Goal: Task Accomplishment & Management: Manage account settings

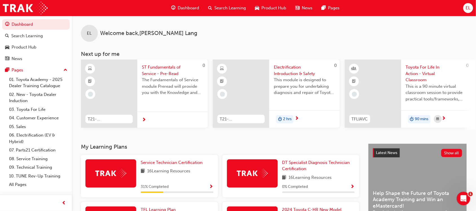
click at [469, 8] on span "EL" at bounding box center [468, 8] width 5 height 6
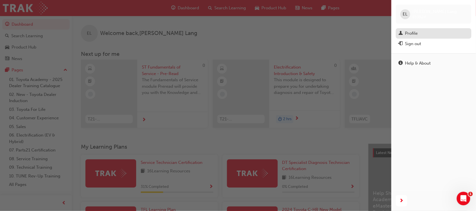
click at [414, 31] on div "Profile" at bounding box center [412, 33] width 13 height 6
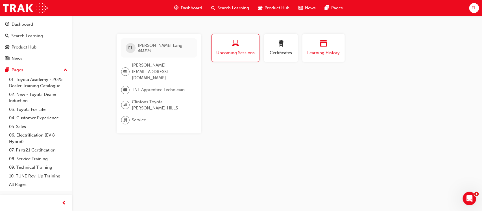
click at [313, 55] on span "Learning History" at bounding box center [324, 53] width 34 height 6
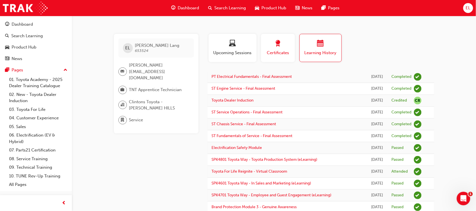
click at [277, 47] on span "award-icon" at bounding box center [278, 44] width 7 height 8
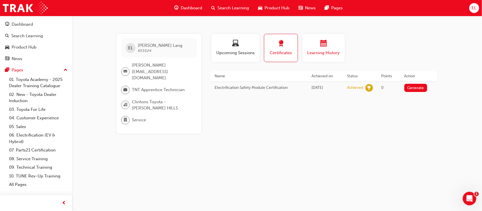
click at [325, 50] on span "Learning History" at bounding box center [324, 53] width 34 height 6
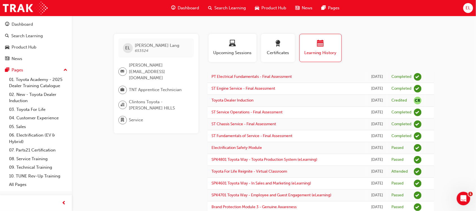
click at [470, 6] on span "EL" at bounding box center [468, 8] width 5 height 6
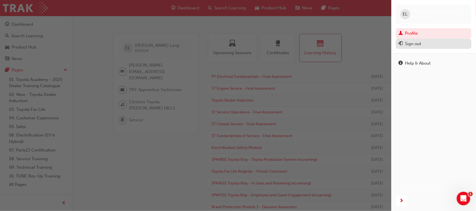
click at [410, 44] on div "Sign out" at bounding box center [414, 44] width 16 height 6
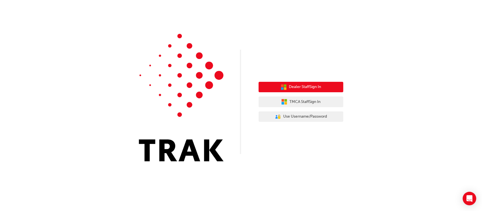
click at [296, 86] on span "Dealer Staff Sign In" at bounding box center [305, 87] width 32 height 6
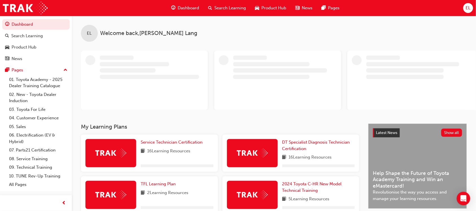
click at [469, 6] on span "EL" at bounding box center [468, 8] width 5 height 6
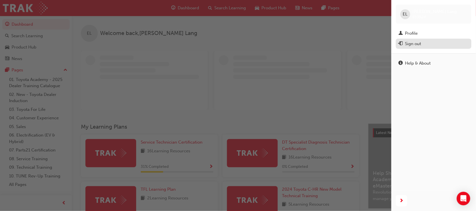
click at [414, 44] on div "Sign out" at bounding box center [414, 44] width 16 height 6
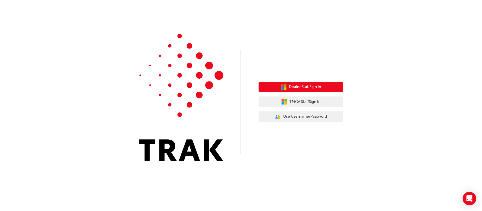
click at [307, 87] on span "Dealer Staff Sign In" at bounding box center [305, 87] width 32 height 6
